Goal: Task Accomplishment & Management: Complete application form

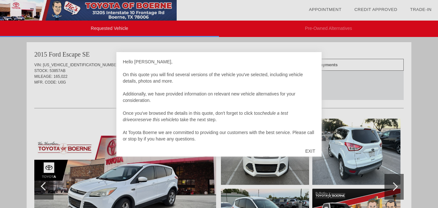
click at [311, 147] on div "EXIT" at bounding box center [310, 150] width 23 height 19
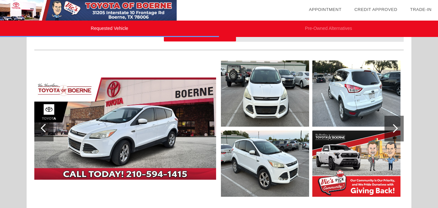
scroll to position [64, 0]
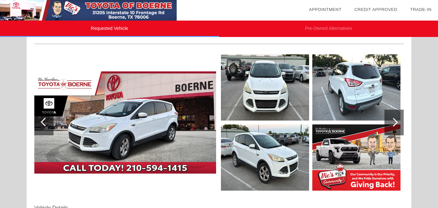
click at [166, 123] on img at bounding box center [125, 122] width 182 height 102
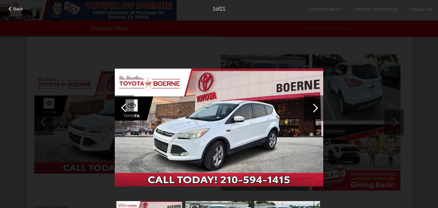
click at [315, 106] on div at bounding box center [313, 107] width 9 height 9
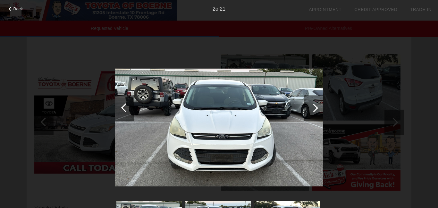
click at [315, 106] on div at bounding box center [313, 107] width 9 height 9
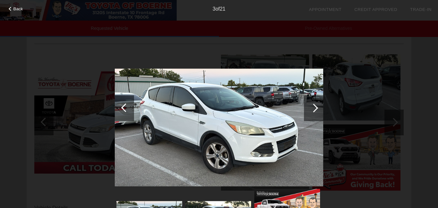
click at [315, 106] on div at bounding box center [313, 107] width 9 height 9
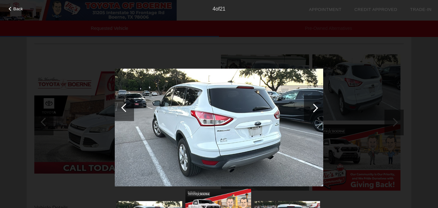
click at [315, 106] on div at bounding box center [313, 107] width 9 height 9
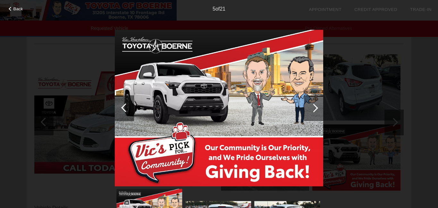
click at [315, 106] on div at bounding box center [313, 107] width 9 height 9
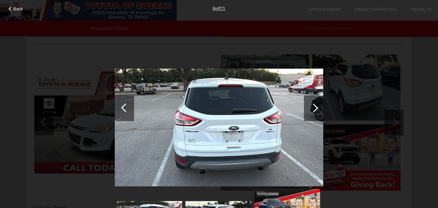
click at [315, 106] on div at bounding box center [313, 107] width 9 height 9
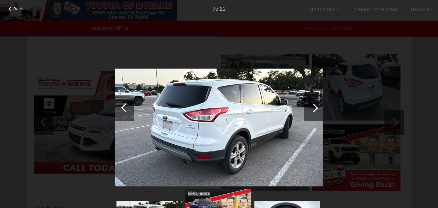
click at [315, 106] on div at bounding box center [313, 107] width 9 height 9
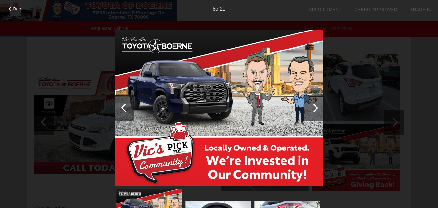
click at [315, 106] on div at bounding box center [313, 107] width 9 height 9
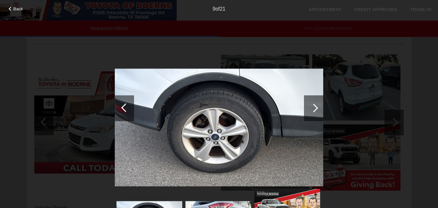
click at [315, 106] on div at bounding box center [313, 107] width 9 height 9
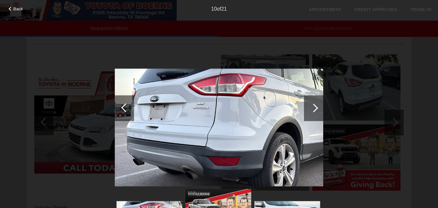
click at [315, 106] on div at bounding box center [313, 107] width 9 height 9
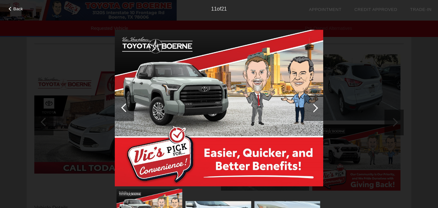
click at [315, 106] on div at bounding box center [313, 107] width 9 height 9
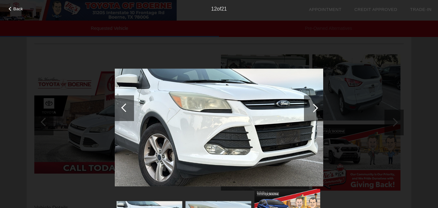
click at [316, 106] on div at bounding box center [313, 107] width 9 height 9
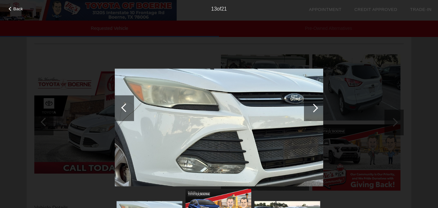
click at [316, 106] on div at bounding box center [313, 107] width 9 height 9
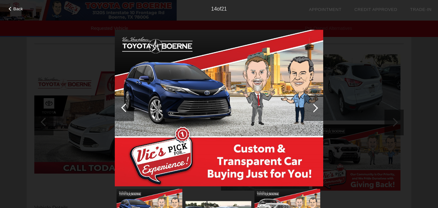
click at [316, 106] on div at bounding box center [313, 107] width 9 height 9
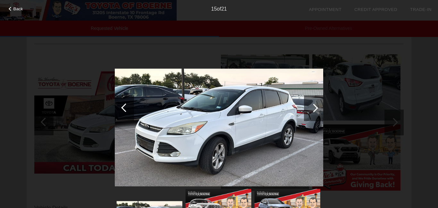
click at [316, 106] on div at bounding box center [313, 107] width 9 height 9
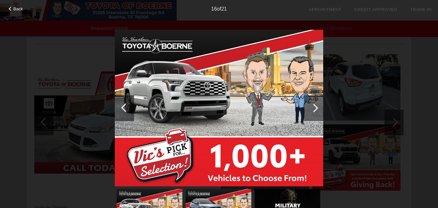
click at [316, 106] on div at bounding box center [313, 107] width 9 height 9
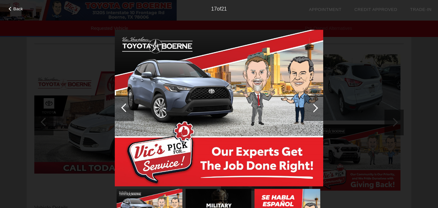
click at [316, 106] on div at bounding box center [313, 107] width 9 height 9
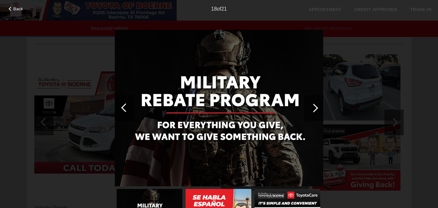
click at [316, 106] on div at bounding box center [313, 107] width 9 height 9
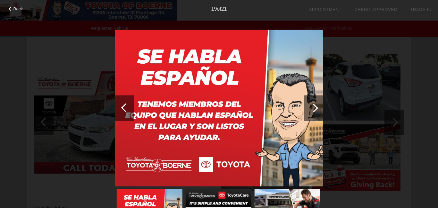
click at [316, 106] on div at bounding box center [313, 107] width 9 height 9
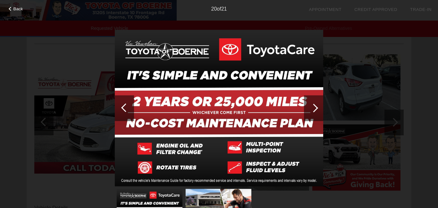
click at [316, 106] on div at bounding box center [313, 107] width 9 height 9
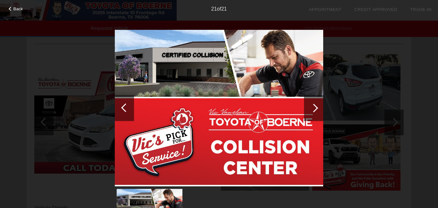
click at [316, 106] on div at bounding box center [313, 107] width 9 height 9
click at [17, 7] on span "Back" at bounding box center [18, 8] width 10 height 5
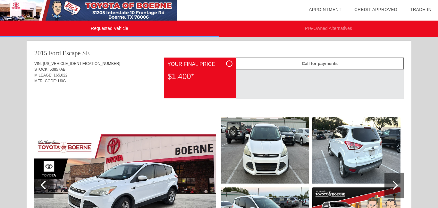
scroll to position [0, 0]
